Goal: Information Seeking & Learning: Check status

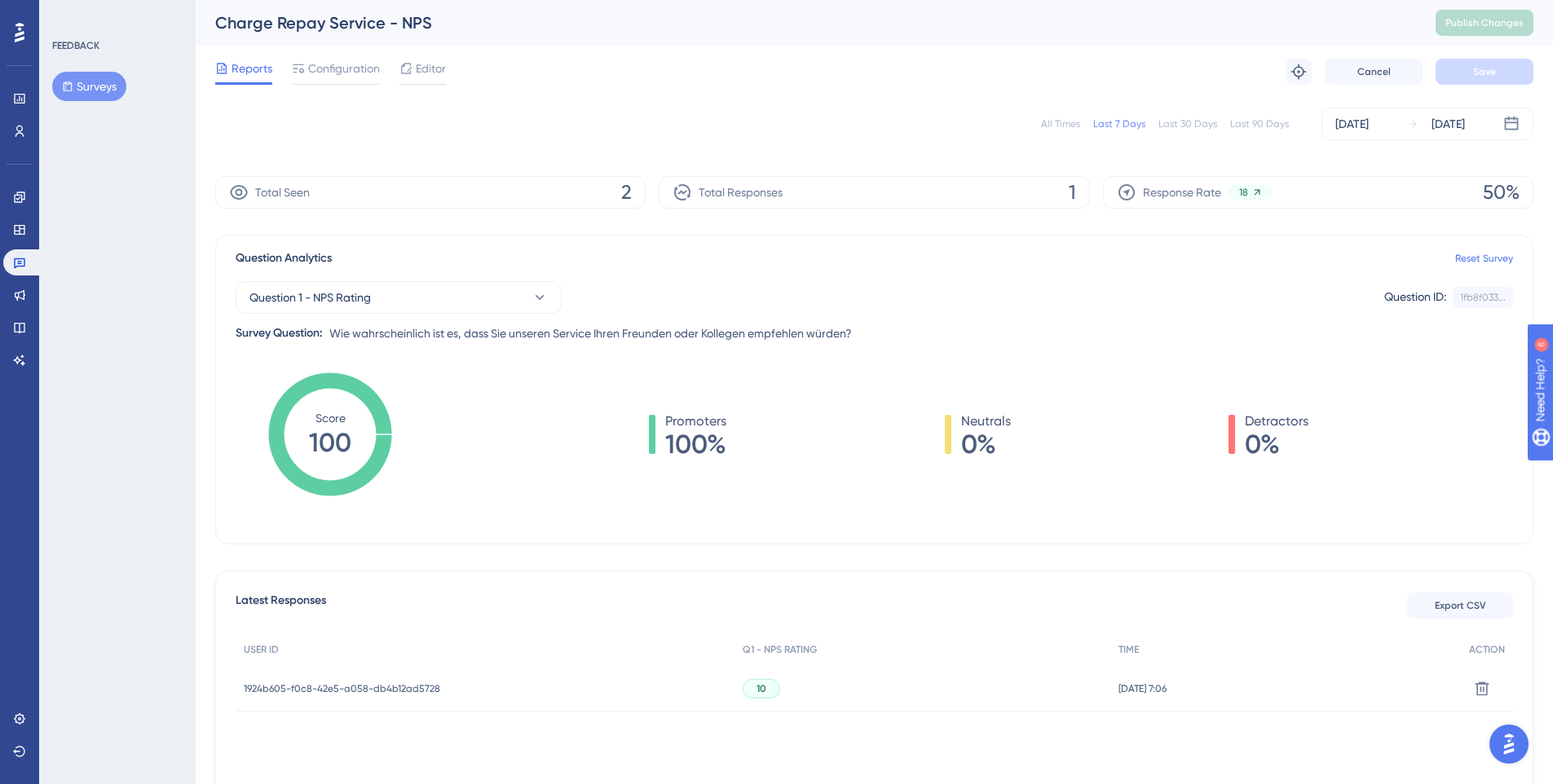
click at [1051, 124] on div "All Times" at bounding box center [1061, 124] width 39 height 13
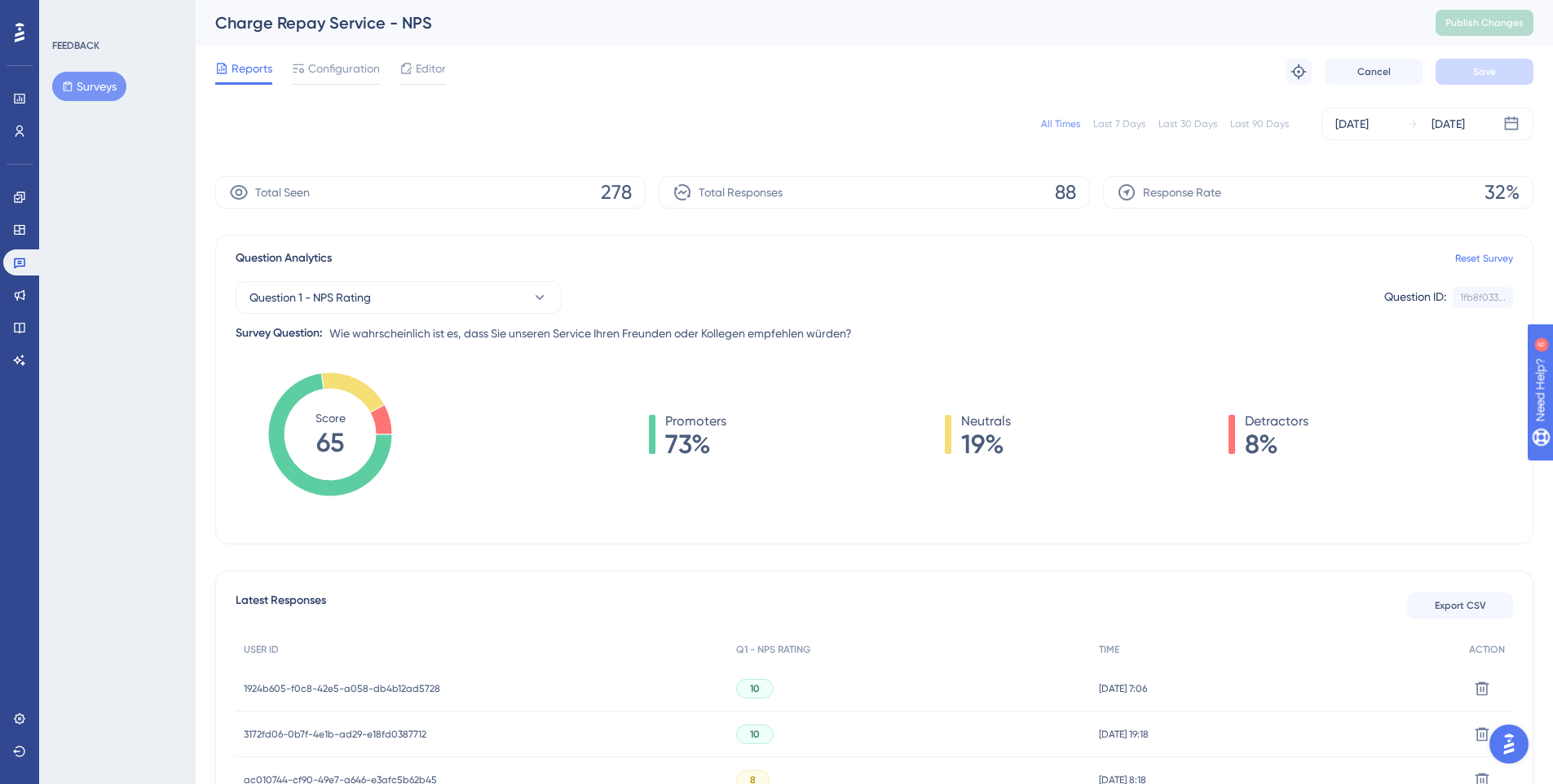
click at [1051, 124] on div "Last 7 Days" at bounding box center [1119, 124] width 52 height 13
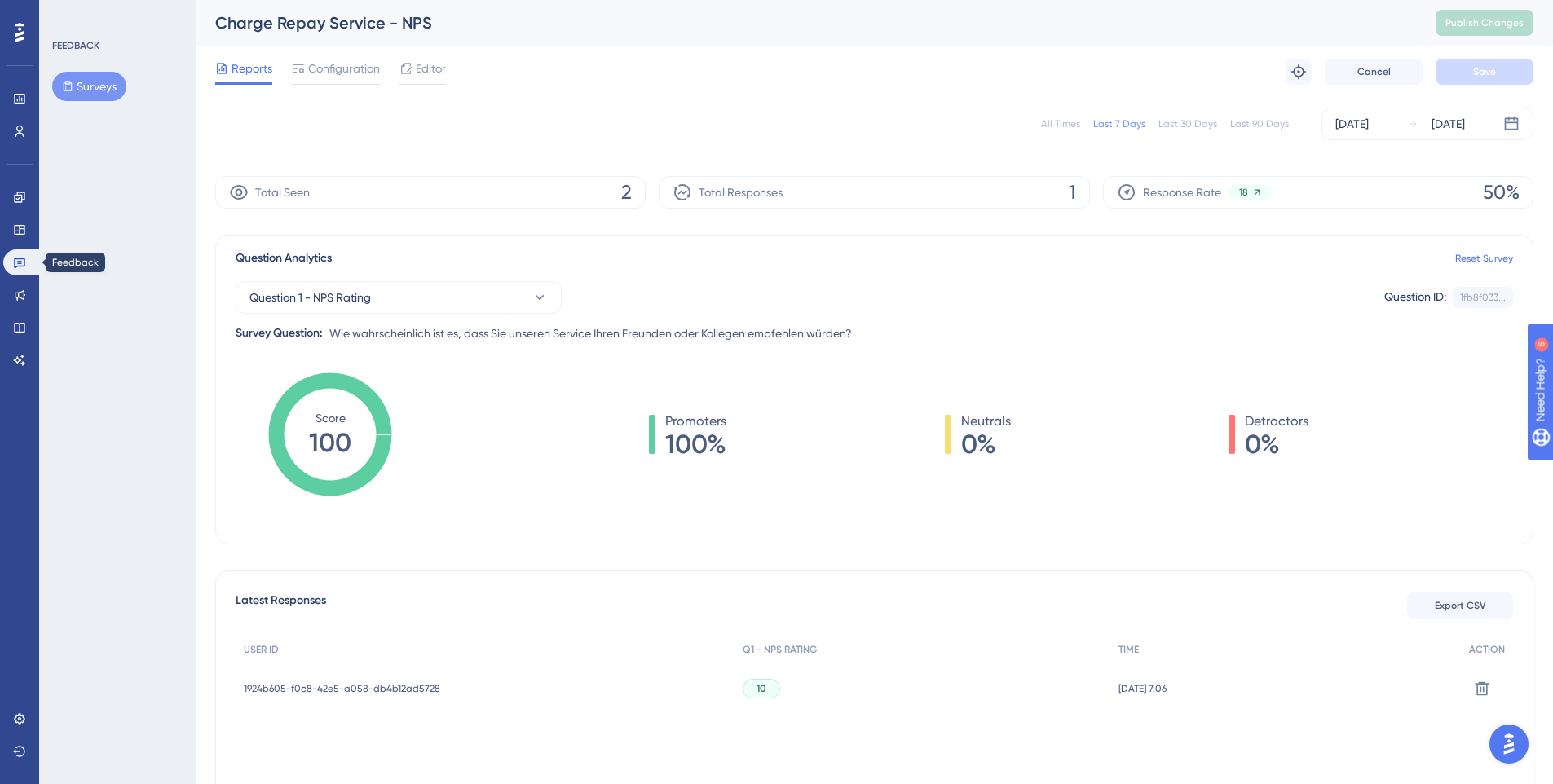
click at [25, 266] on icon at bounding box center [19, 264] width 11 height 11
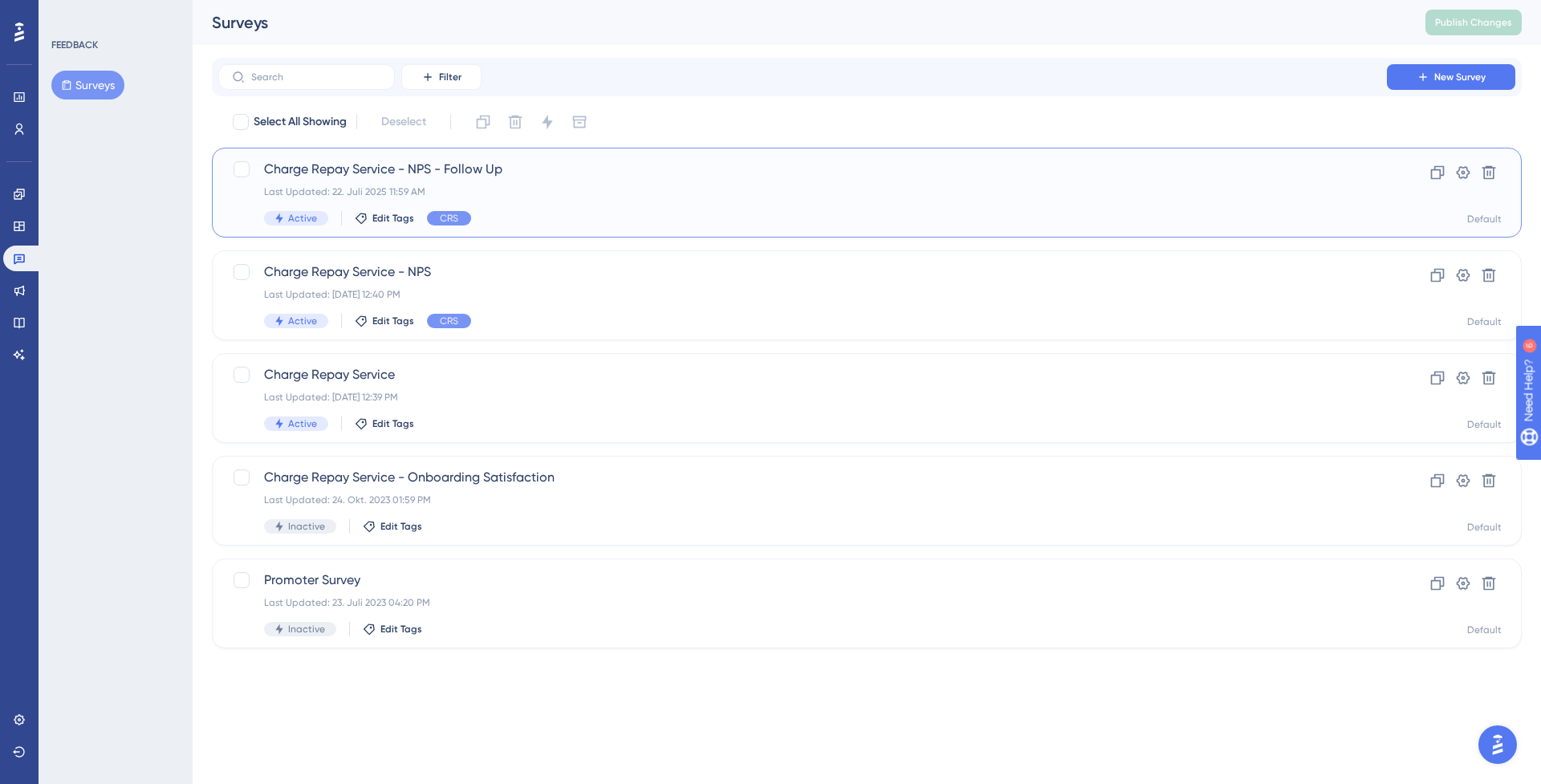
click at [386, 172] on span "Charge Repay Service - NPS - Follow Up" at bounding box center [802, 169] width 1077 height 19
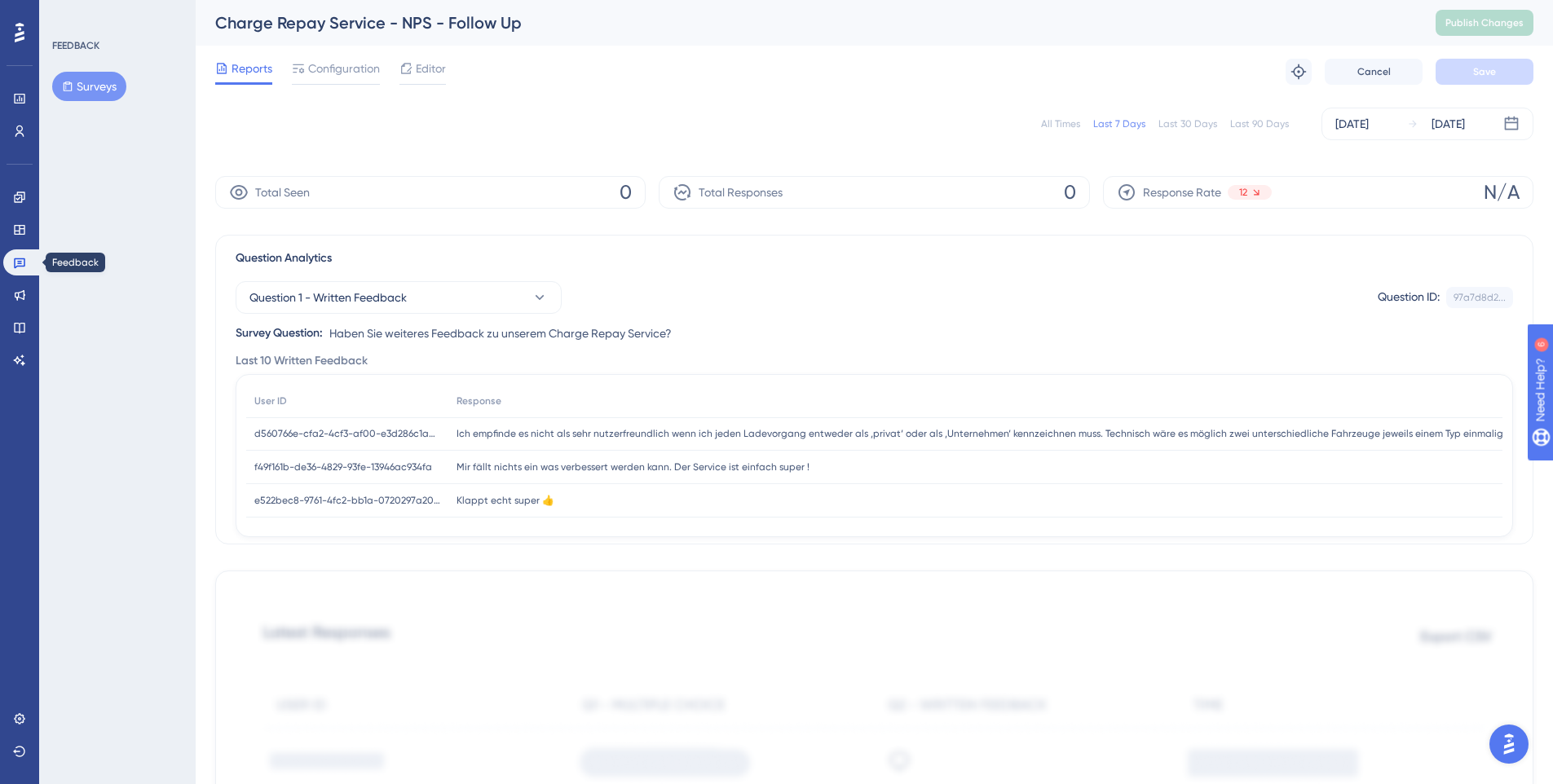
click at [25, 265] on icon at bounding box center [19, 262] width 13 height 13
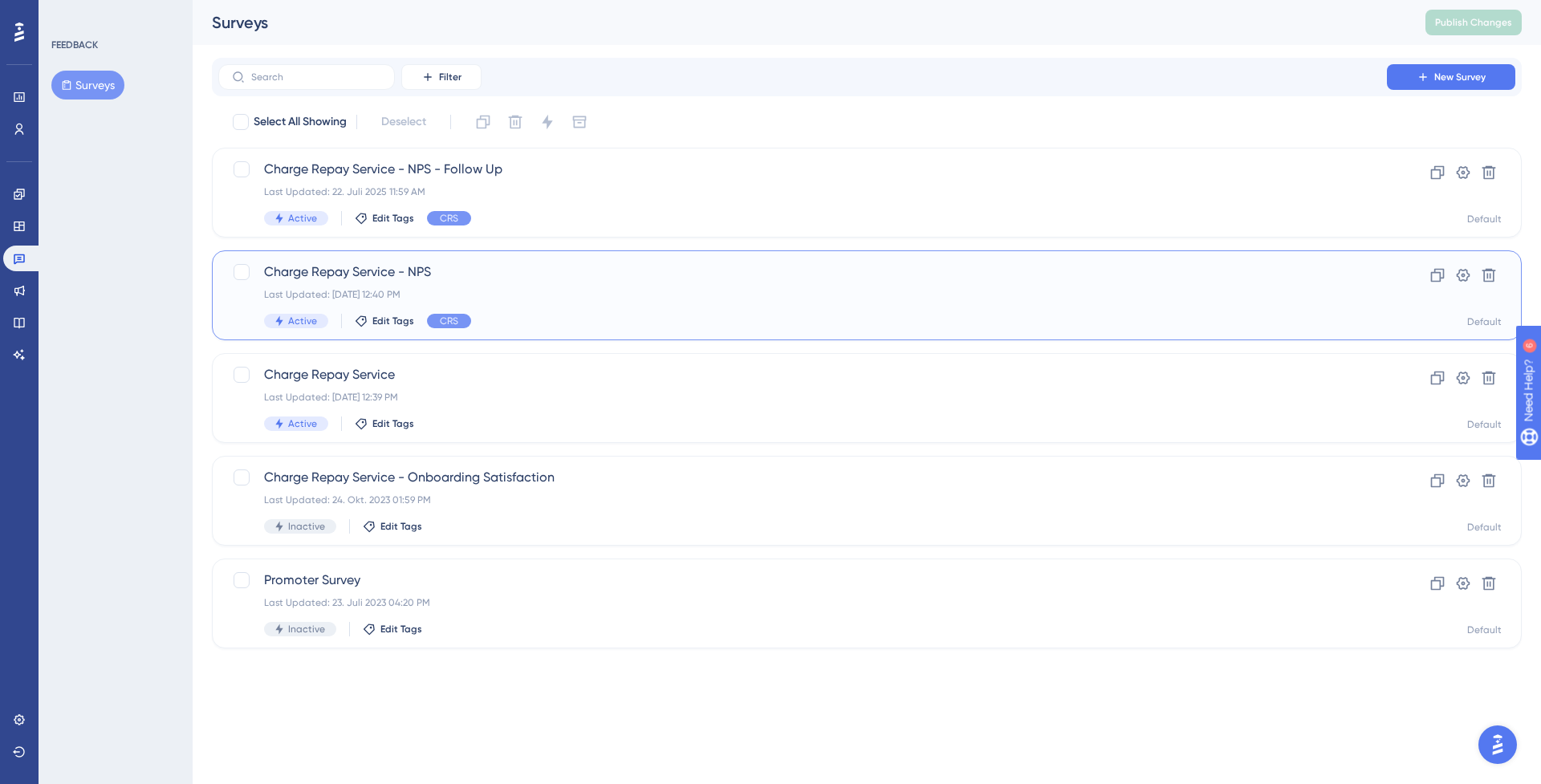
click at [574, 313] on div "Charge Repay Service - NPS Last Updated: [DATE] 12:40 PM Active Edit Tags CRS" at bounding box center [802, 295] width 1077 height 66
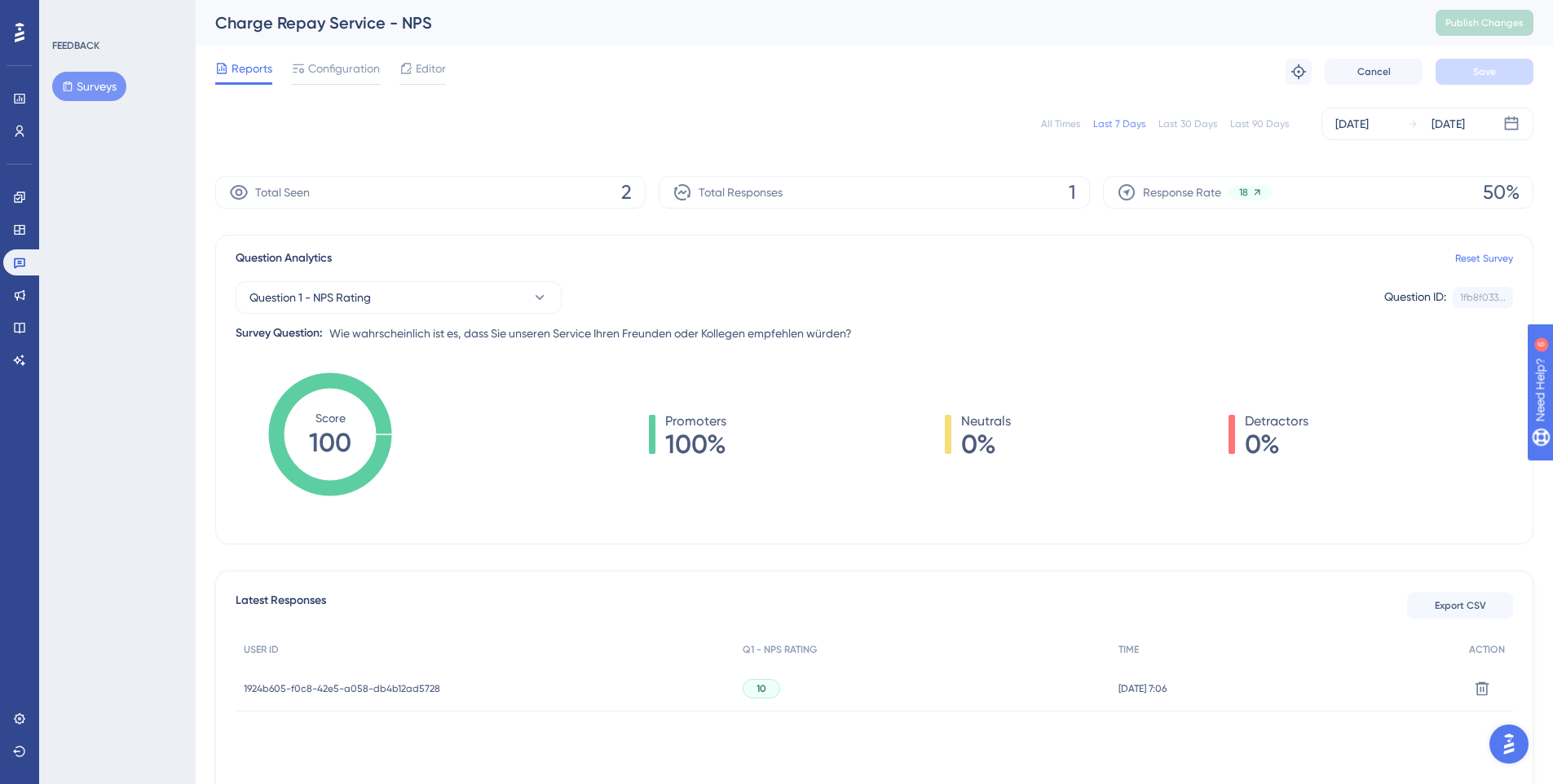
click at [1051, 125] on div "All Times" at bounding box center [1061, 124] width 39 height 13
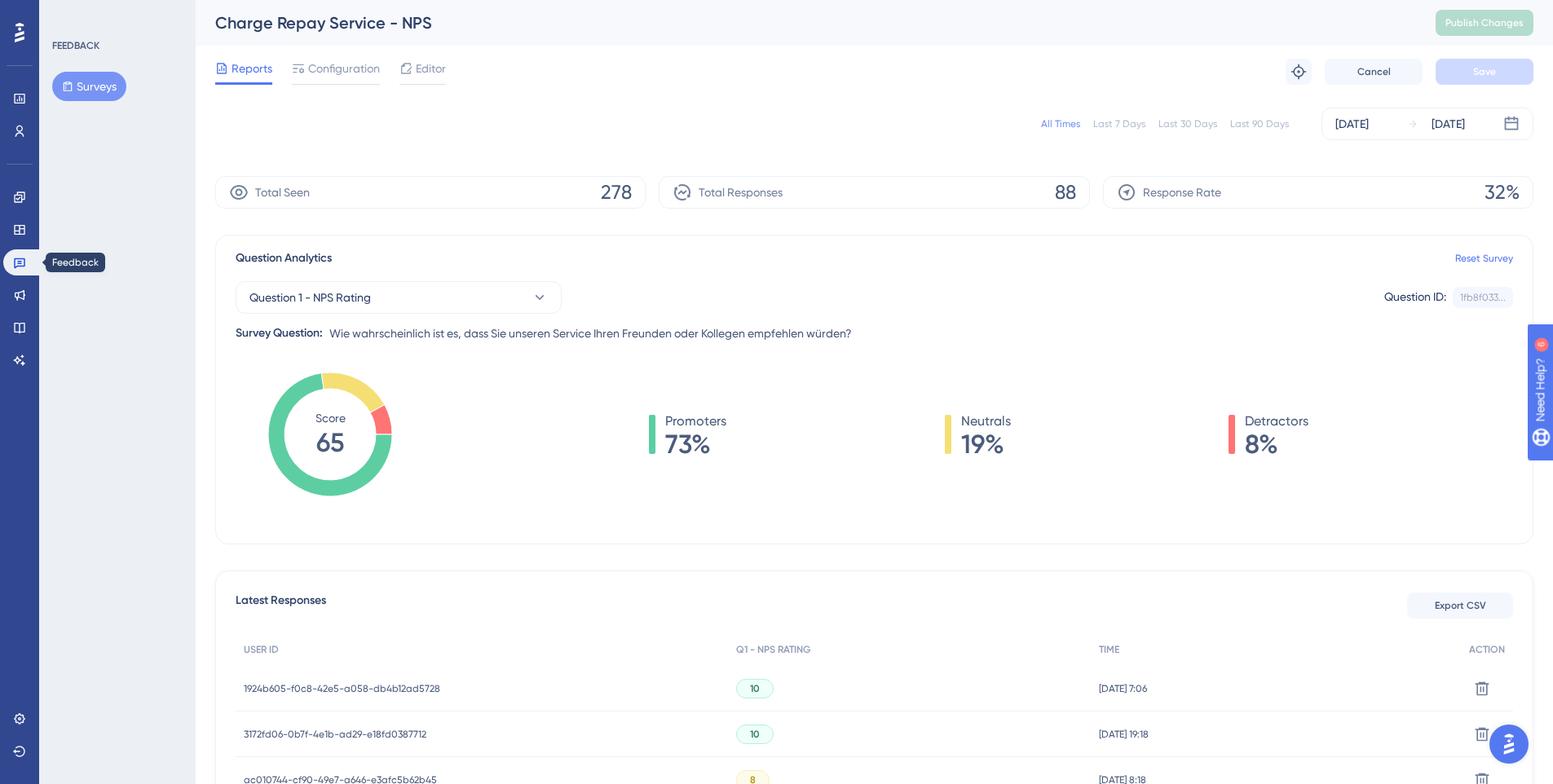
click at [12, 261] on link at bounding box center [23, 262] width 39 height 26
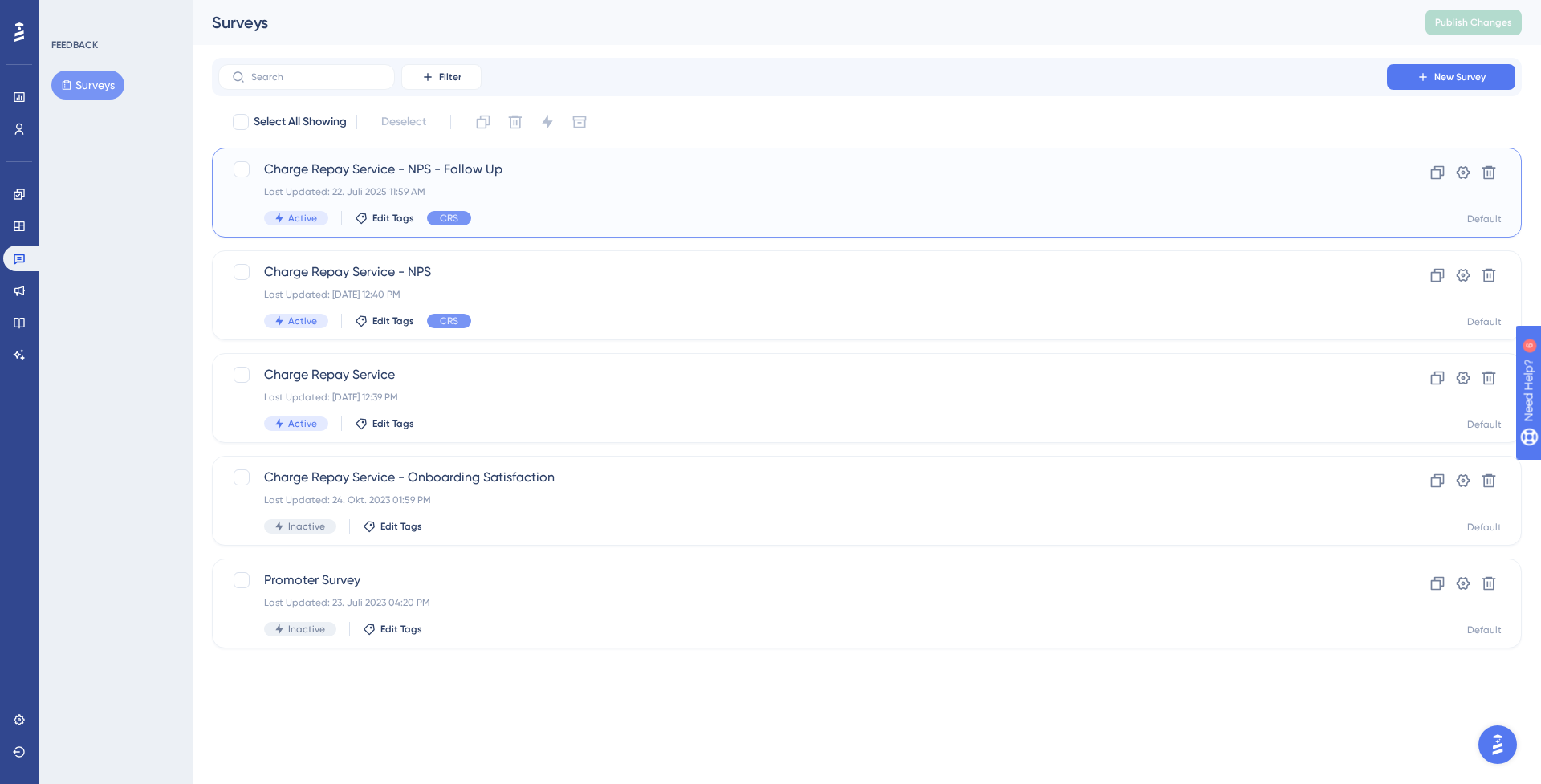
click at [540, 176] on span "Charge Repay Service - NPS - Follow Up" at bounding box center [802, 169] width 1077 height 19
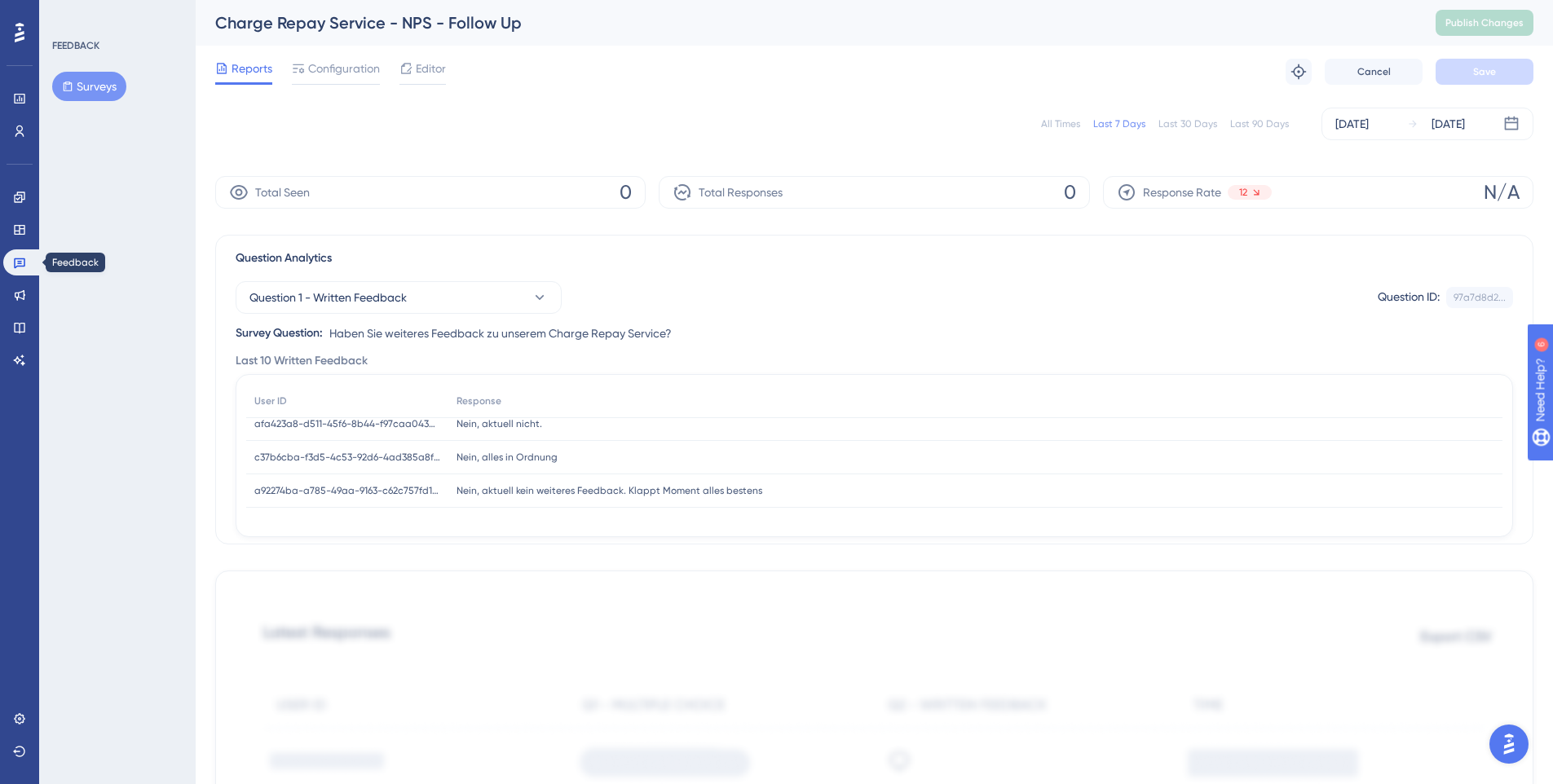
click at [20, 265] on icon at bounding box center [19, 262] width 13 height 13
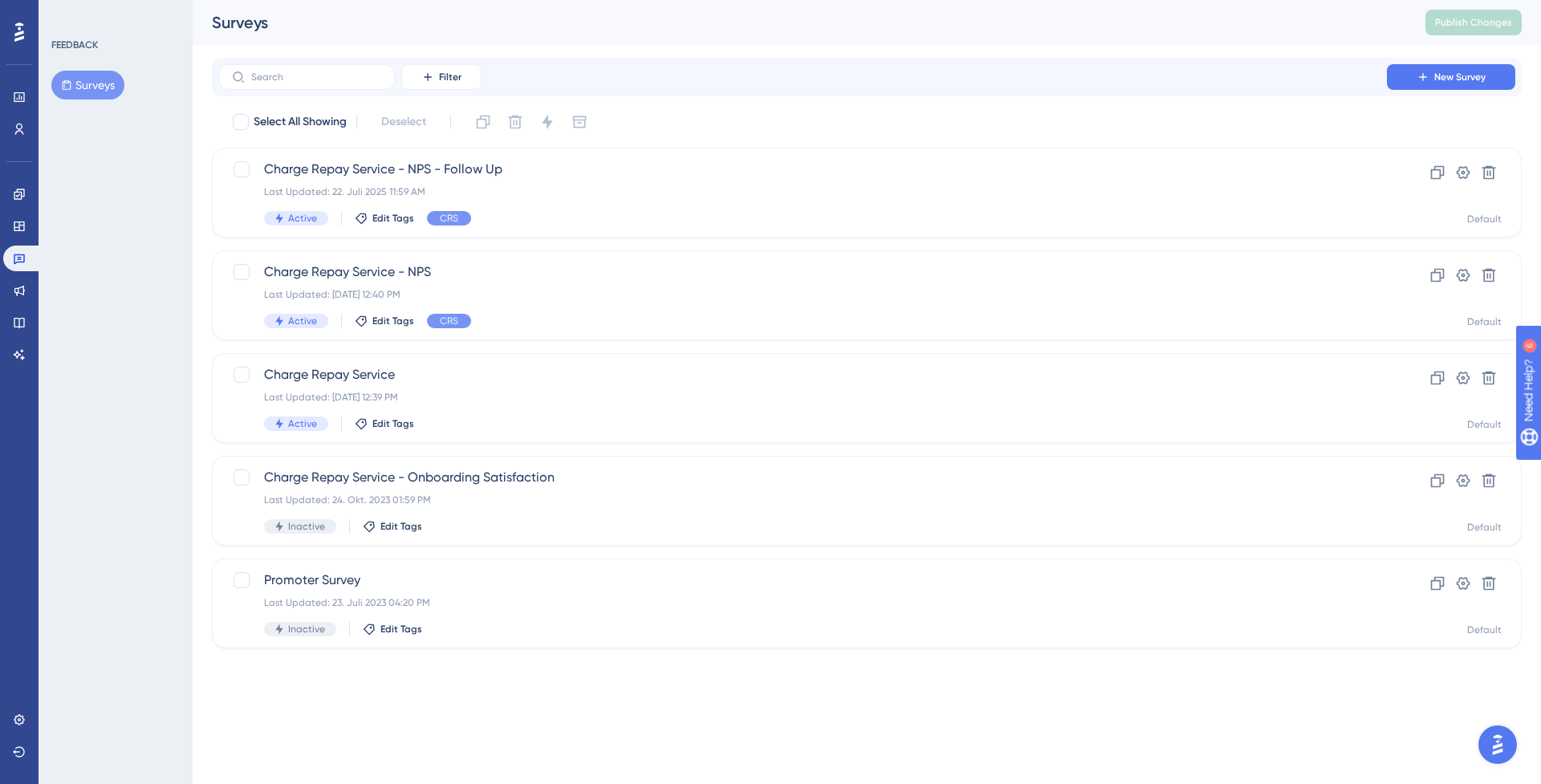
click at [1035, 27] on div "Surveys" at bounding box center [798, 22] width 1174 height 22
